Goal: Task Accomplishment & Management: Manage account settings

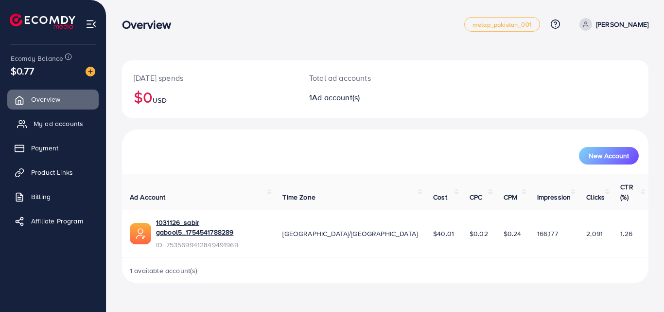
click at [64, 124] on span "My ad accounts" at bounding box center [59, 124] width 50 height 10
click at [61, 126] on span "My ad accounts" at bounding box center [59, 124] width 50 height 10
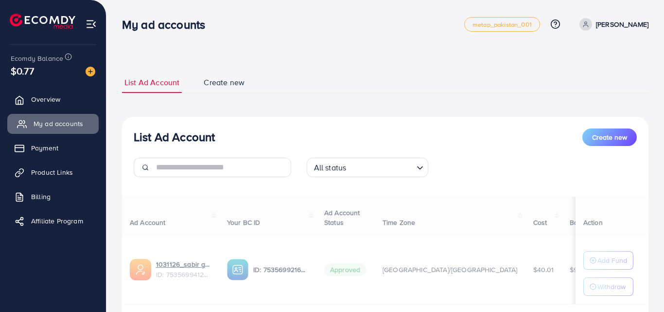
click at [60, 126] on span "My ad accounts" at bounding box center [59, 124] width 50 height 10
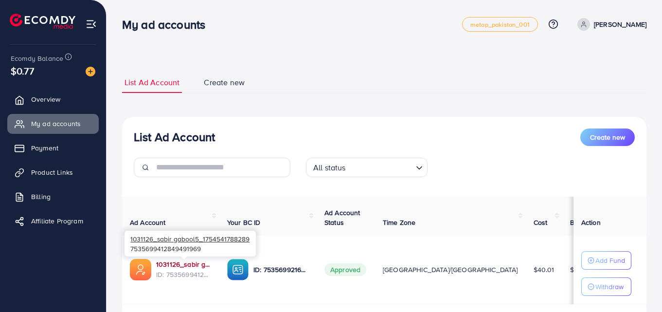
click at [169, 261] on link "1031126_sabir gabool5_1754541788289" at bounding box center [183, 264] width 55 height 10
